Goal: Go to known website: Access a specific website the user already knows

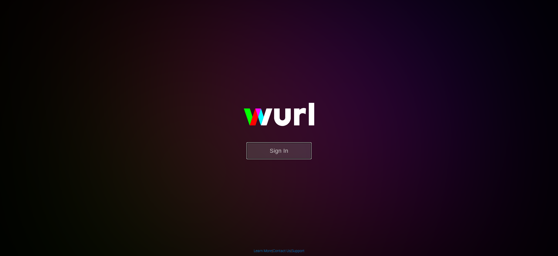
click at [298, 156] on button "Sign In" at bounding box center [278, 150] width 65 height 17
